Goal: Find specific page/section: Find specific page/section

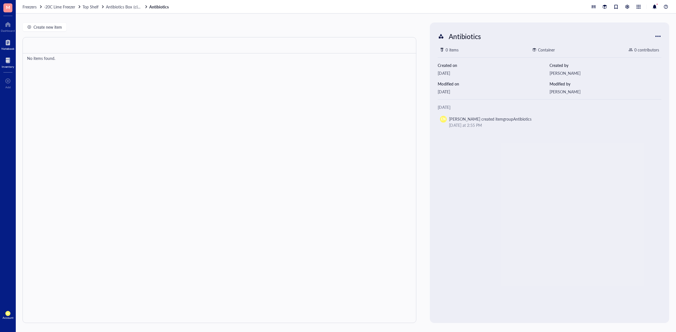
click at [11, 40] on div at bounding box center [7, 42] width 13 height 9
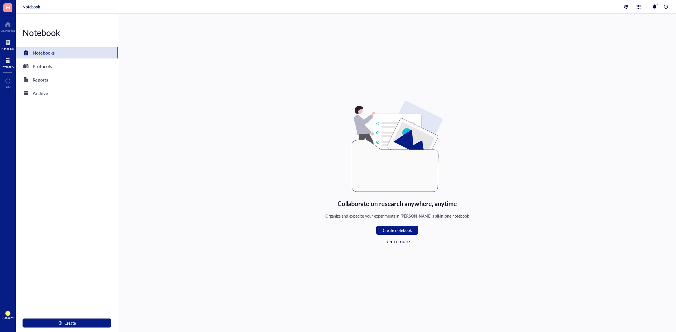
click at [9, 64] on div at bounding box center [8, 60] width 12 height 9
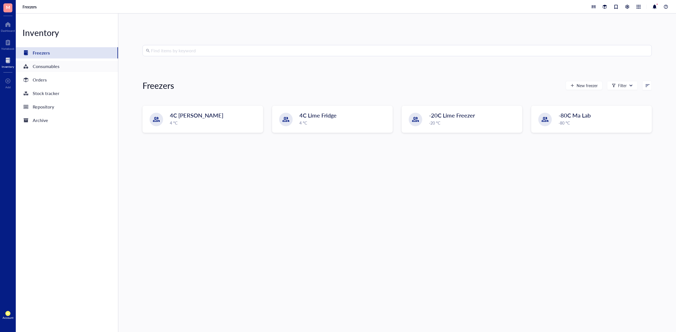
click at [75, 71] on div "Consumables" at bounding box center [67, 66] width 102 height 11
